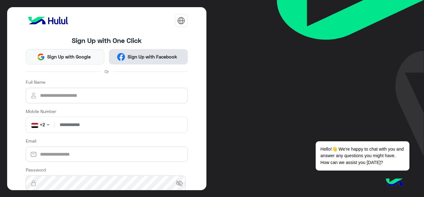
click at [146, 57] on span "Sign Up with Facebook" at bounding box center [152, 56] width 54 height 7
click at [128, 60] on button "Sign Up with Facebook" at bounding box center [148, 56] width 79 height 15
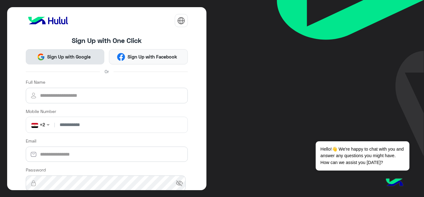
click at [65, 57] on span "Sign Up with Google" at bounding box center [69, 56] width 48 height 7
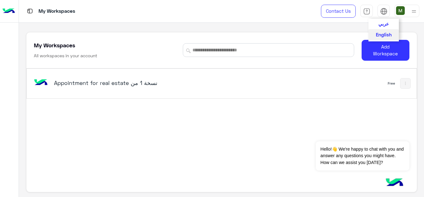
click at [385, 23] on span "عربي" at bounding box center [384, 24] width 11 height 6
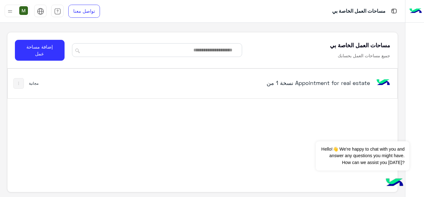
click at [19, 80] on button at bounding box center [18, 83] width 11 height 11
click at [19, 80] on div at bounding box center [212, 98] width 424 height 197
click at [417, 100] on div at bounding box center [415, 107] width 19 height 166
click at [33, 53] on button "إضافة مساحة عمل" at bounding box center [40, 50] width 50 height 21
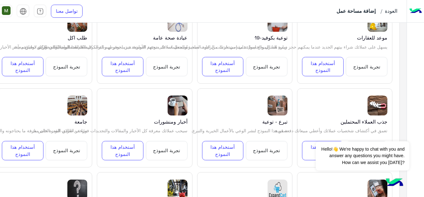
scroll to position [329, 0]
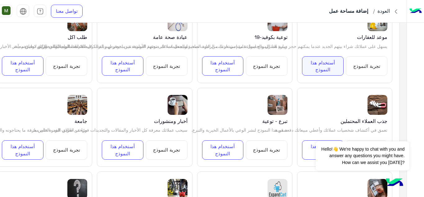
click at [323, 68] on button "أستخدام هذا النموذج" at bounding box center [323, 65] width 42 height 19
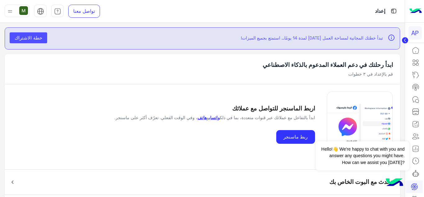
scroll to position [27, 0]
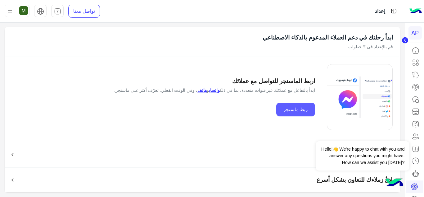
click at [302, 111] on button "ربط ماسنجر" at bounding box center [295, 110] width 39 height 14
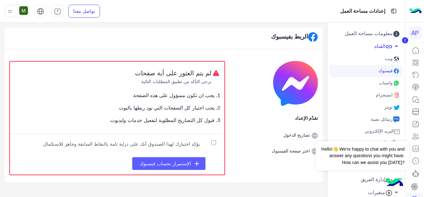
click at [194, 165] on icon "add" at bounding box center [196, 163] width 7 height 7
click at [172, 162] on span "الإستمرار بحساب فيسبوك" at bounding box center [165, 163] width 51 height 6
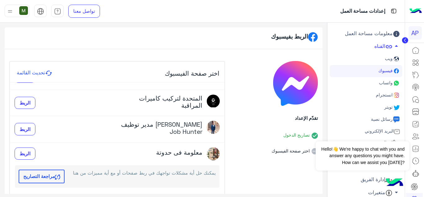
scroll to position [46, 0]
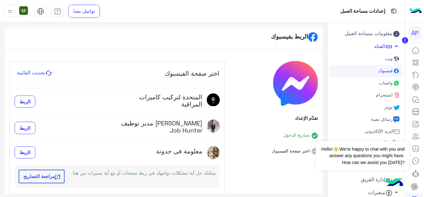
click at [52, 73] on icon at bounding box center [48, 72] width 7 height 7
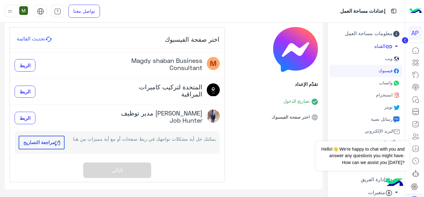
scroll to position [0, 0]
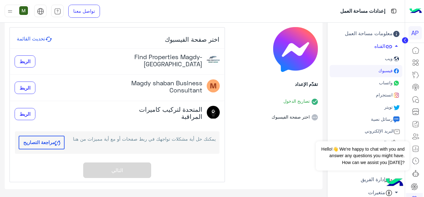
click at [56, 141] on button "مراجعة التصاريح" at bounding box center [42, 142] width 46 height 14
click at [384, 85] on link "واتساب" at bounding box center [366, 83] width 73 height 12
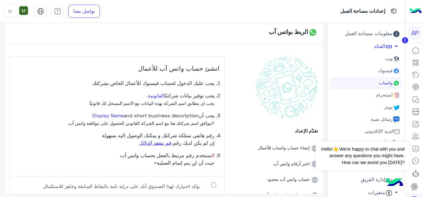
click at [158, 143] on link "قم بتفقد الدلائل" at bounding box center [155, 142] width 32 height 6
click at [382, 70] on span "فيسبوك" at bounding box center [385, 70] width 16 height 5
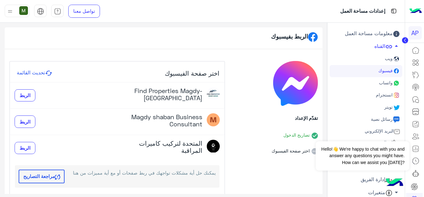
click at [383, 84] on span "واتساب" at bounding box center [385, 82] width 15 height 5
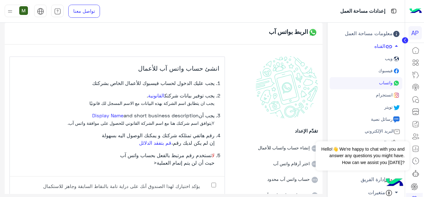
click at [381, 103] on link "تويتر" at bounding box center [366, 107] width 73 height 12
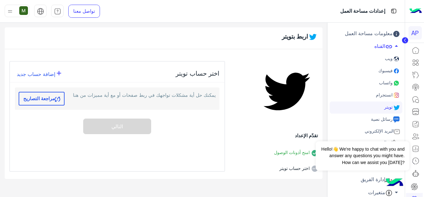
click at [383, 95] on span "انستجرام" at bounding box center [384, 94] width 18 height 5
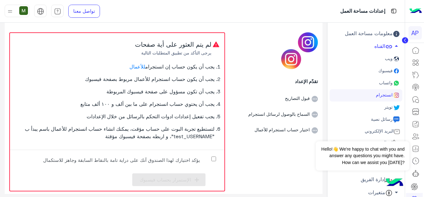
scroll to position [38, 0]
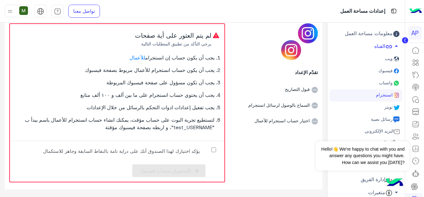
click at [384, 120] on span "رسائل نصية" at bounding box center [381, 118] width 23 height 5
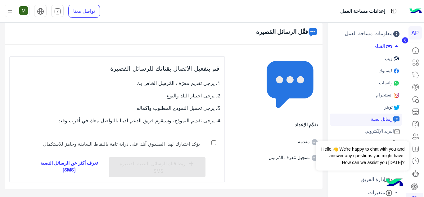
click at [392, 60] on span "ويب" at bounding box center [388, 58] width 9 height 5
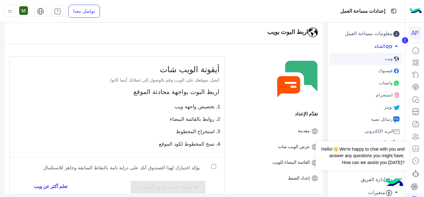
scroll to position [12, 0]
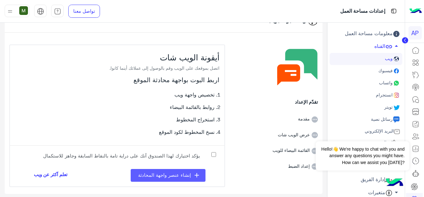
click at [178, 179] on button "add إنشاء عنصر واجهة المحادثة" at bounding box center [168, 175] width 75 height 13
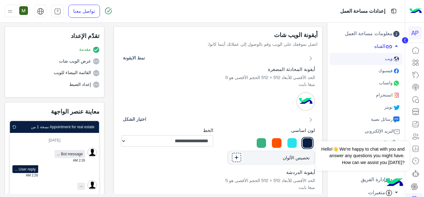
scroll to position [0, 0]
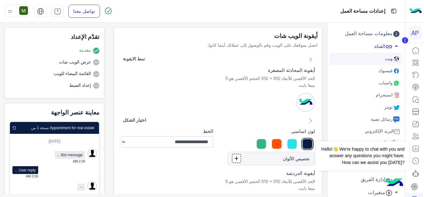
click at [383, 74] on link "فيسبوك" at bounding box center [366, 71] width 73 height 12
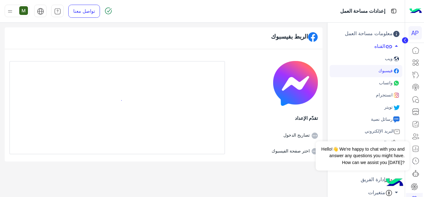
click at [385, 84] on span "واتساب" at bounding box center [385, 82] width 15 height 5
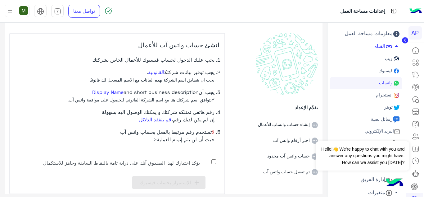
scroll to position [30, 0]
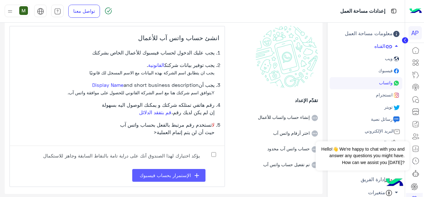
click at [188, 176] on span "الإستمرار بحساب فيسبوك" at bounding box center [165, 175] width 51 height 6
